Goal: Obtain resource: Obtain resource

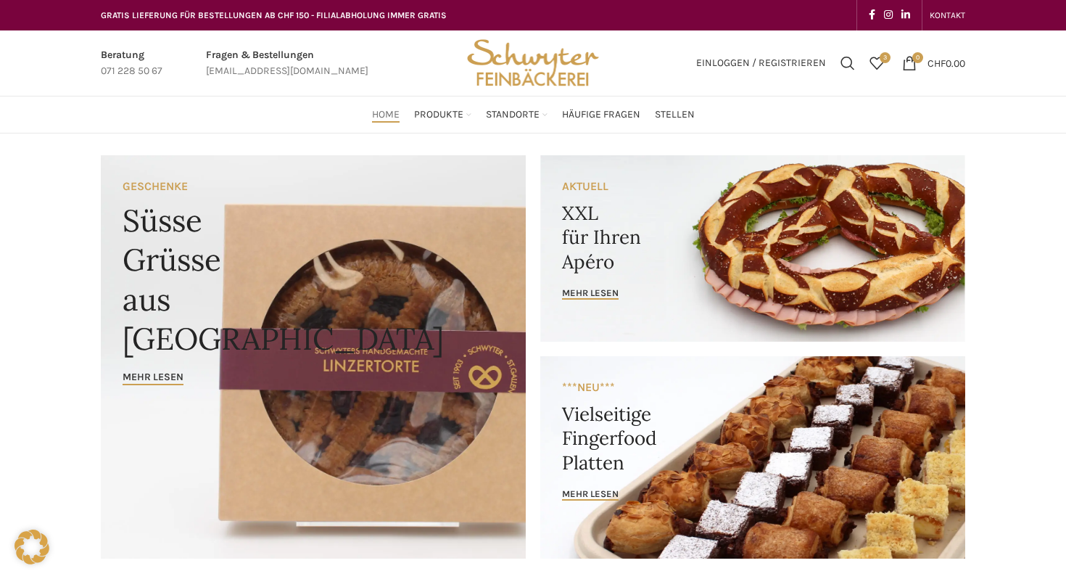
click at [48, 92] on div "Beratung 071 228 50 67 Fragen & Bestellungen bestellungen@schwyter.com Einlogge…" at bounding box center [533, 63] width 1066 height 66
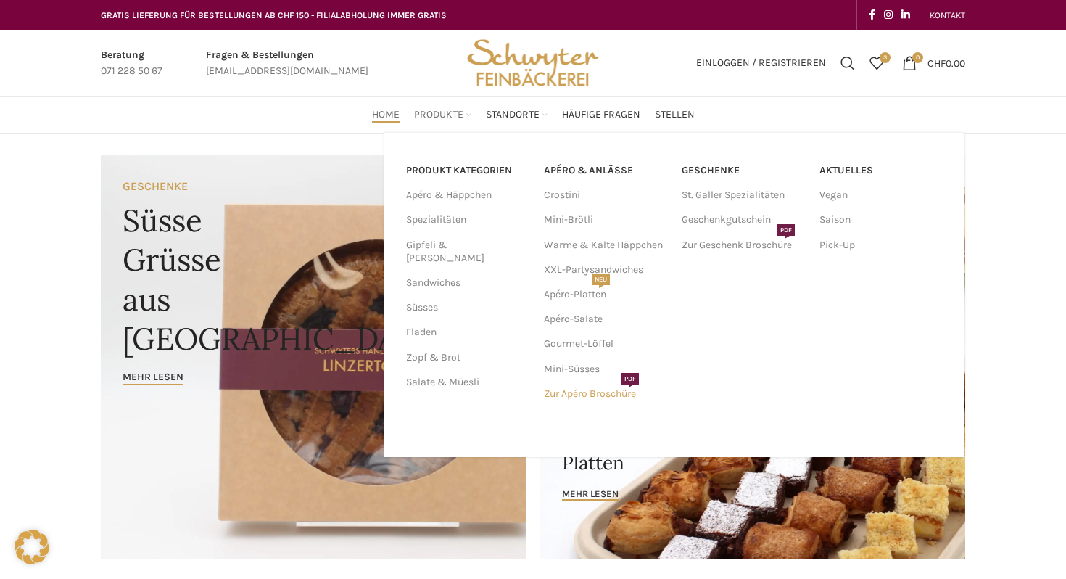
click at [598, 398] on link "Zur Apéro Broschüre PDF" at bounding box center [605, 393] width 123 height 25
click at [577, 168] on link "APÉRO & ANLÄSSE" at bounding box center [605, 170] width 123 height 25
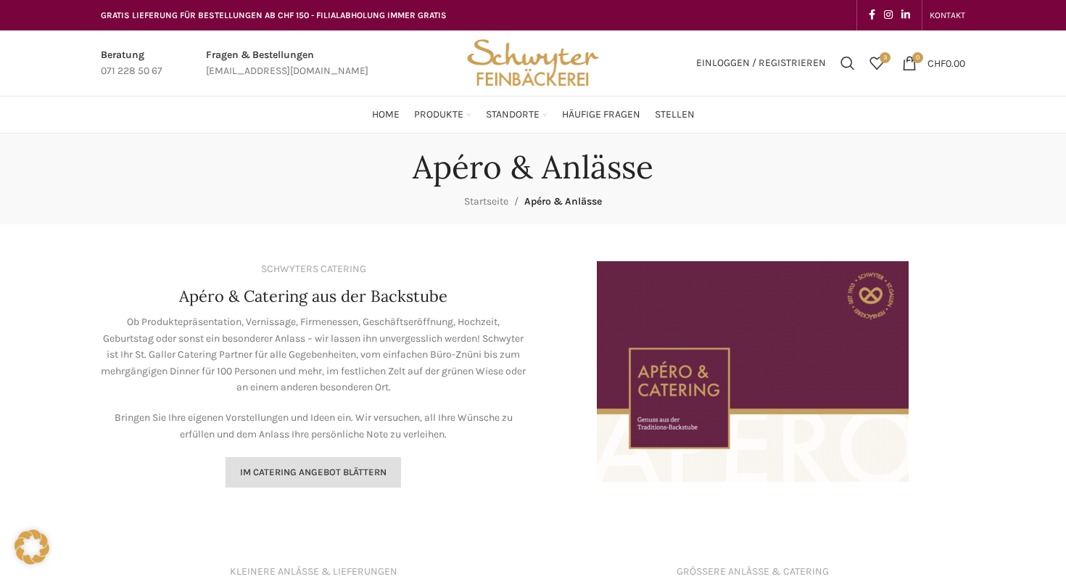
click at [349, 482] on link "Im Catering Angebot blättern" at bounding box center [314, 472] width 176 height 30
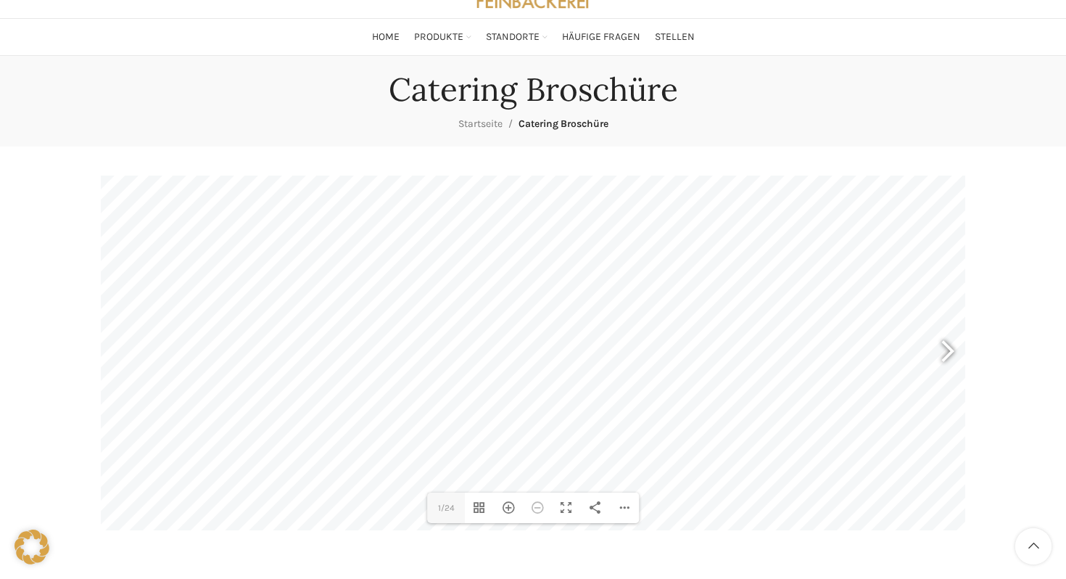
scroll to position [77, 0]
click at [956, 353] on div at bounding box center [941, 354] width 33 height 54
click at [957, 353] on div at bounding box center [941, 354] width 33 height 54
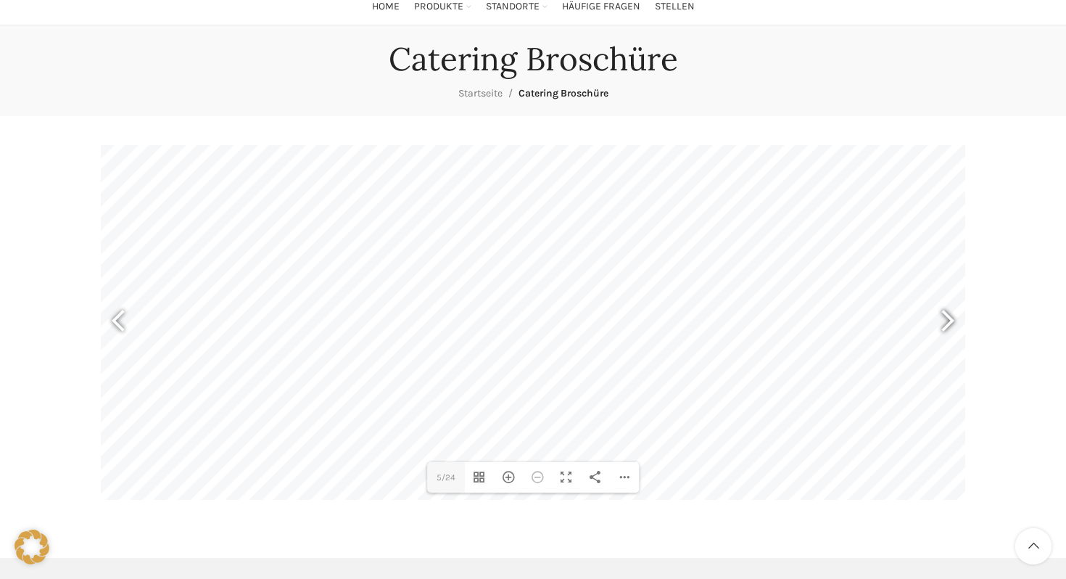
scroll to position [113, 0]
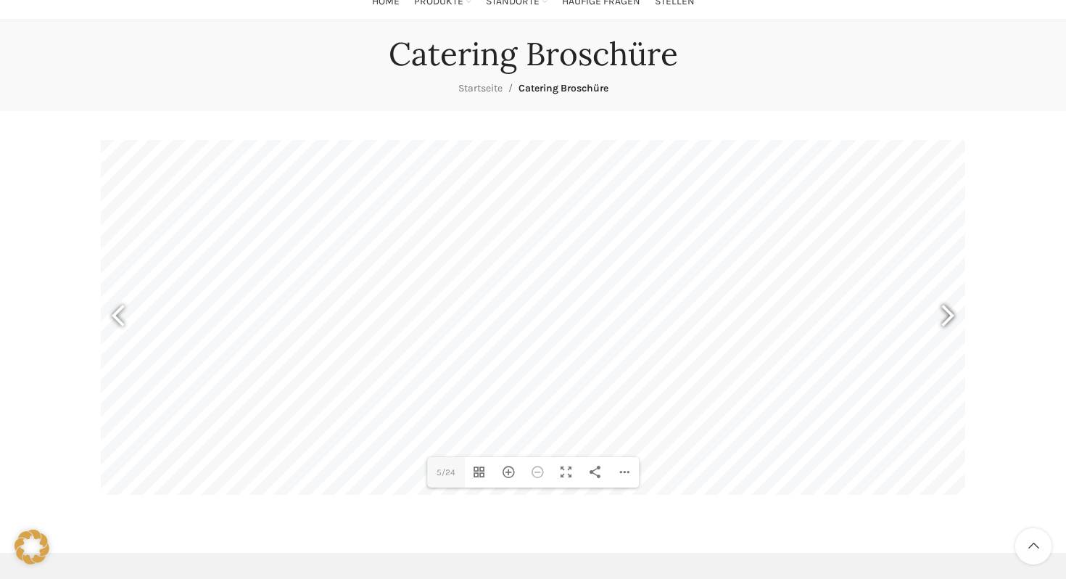
click at [955, 312] on div at bounding box center [941, 318] width 33 height 54
click at [124, 316] on div at bounding box center [124, 318] width 33 height 54
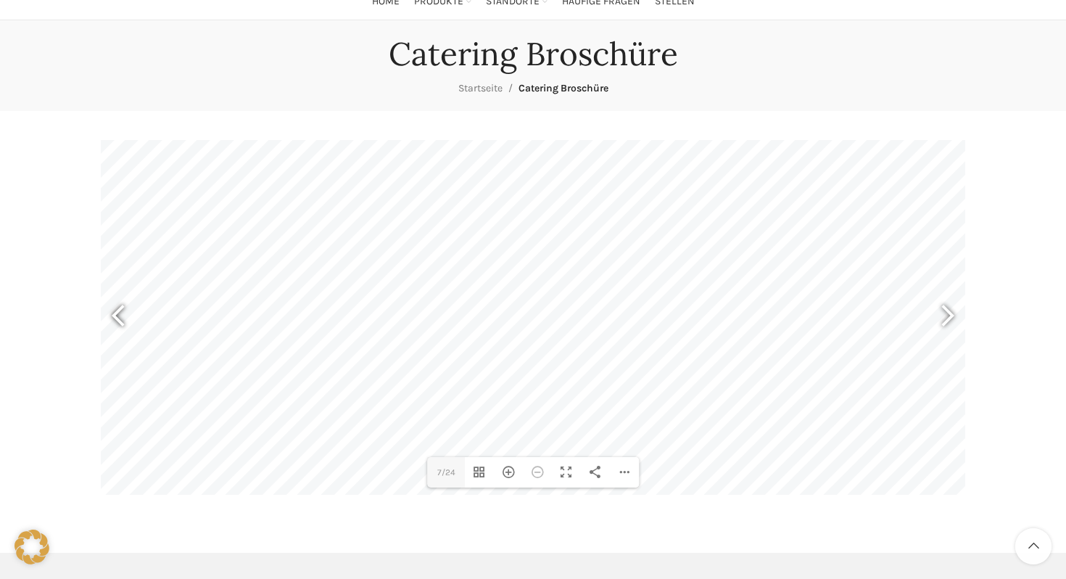
click at [124, 316] on div at bounding box center [124, 318] width 33 height 54
type input "5"
